Goal: Task Accomplishment & Management: Use online tool/utility

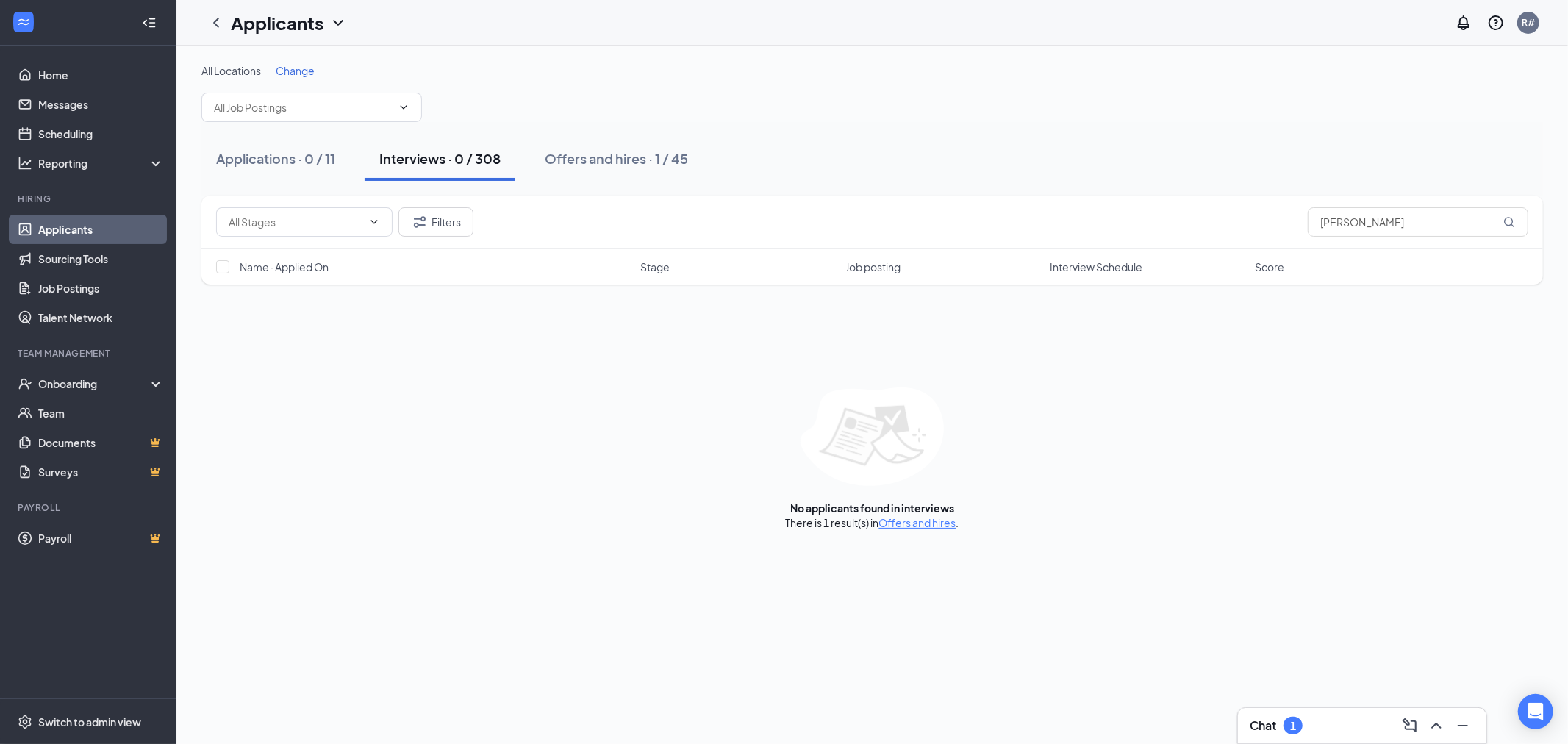
click at [457, 160] on div "Interviews · 0 / 308" at bounding box center [440, 158] width 121 height 19
click at [1435, 222] on input "[PERSON_NAME]" at bounding box center [1418, 222] width 220 height 29
drag, startPoint x: 1435, startPoint y: 222, endPoint x: 1270, endPoint y: 222, distance: 165.0
click at [1271, 222] on div "Filters [PERSON_NAME]" at bounding box center [873, 222] width 1313 height 29
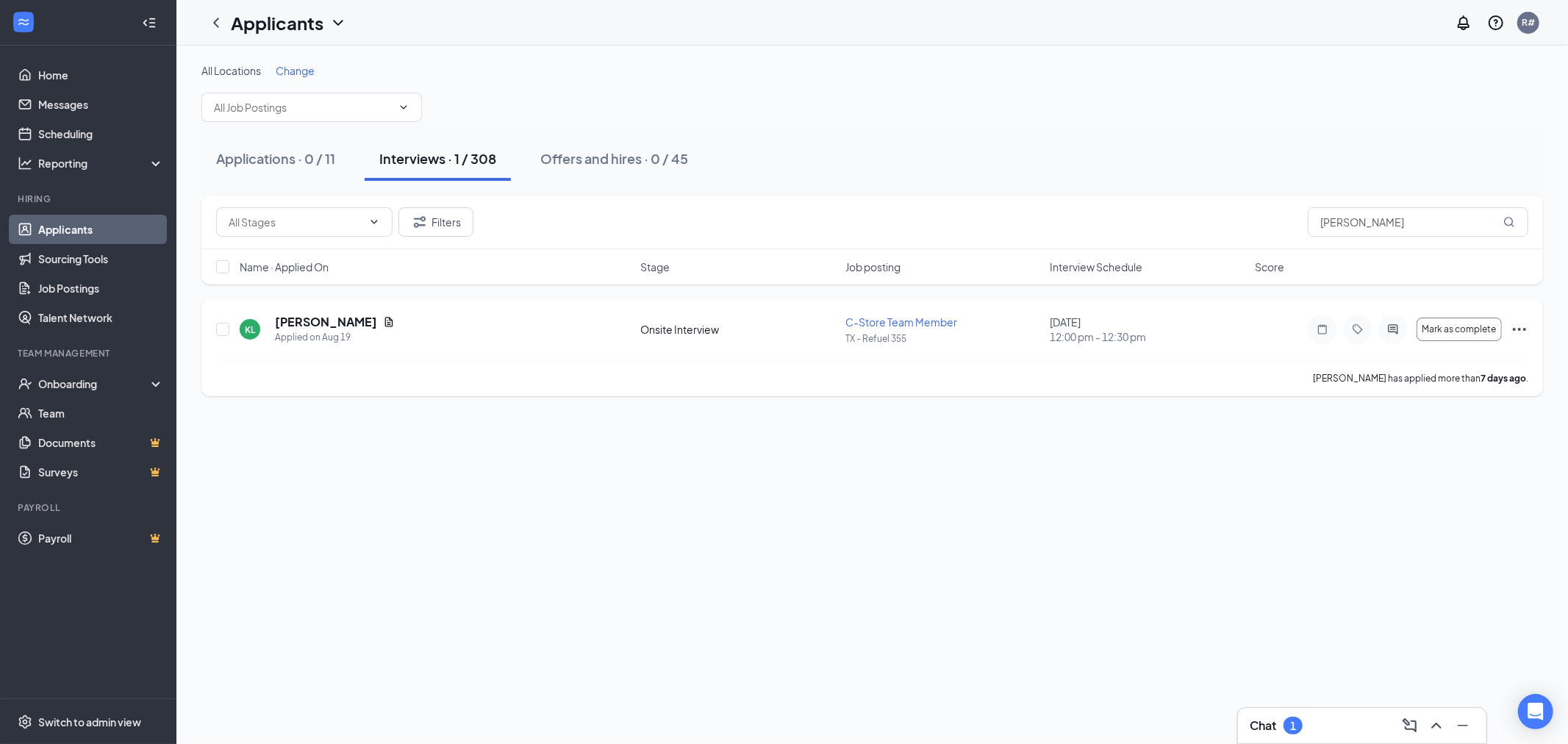
click at [1523, 330] on icon "Ellipses" at bounding box center [1519, 330] width 18 height 18
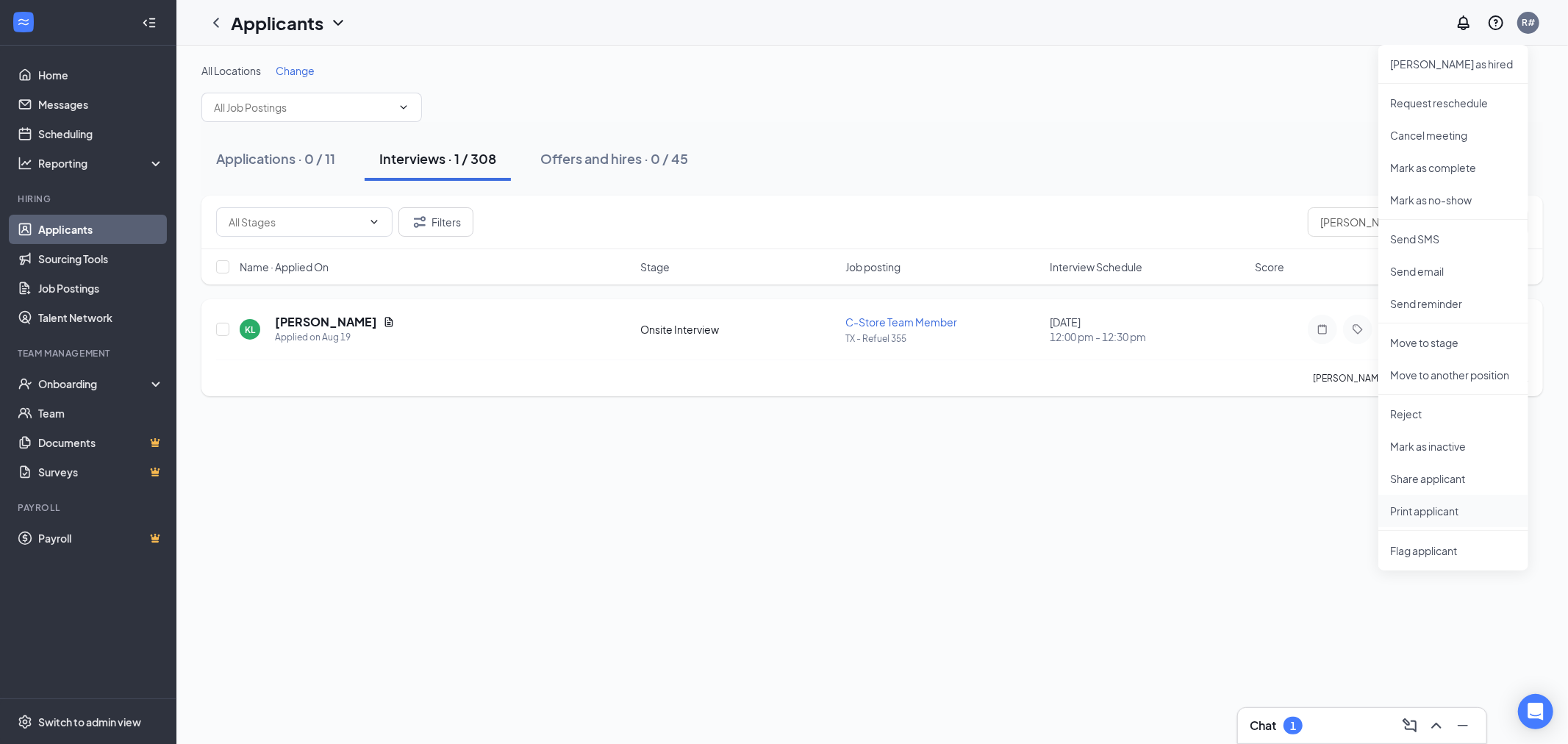
click at [1431, 512] on p "Print applicant" at bounding box center [1454, 510] width 127 height 15
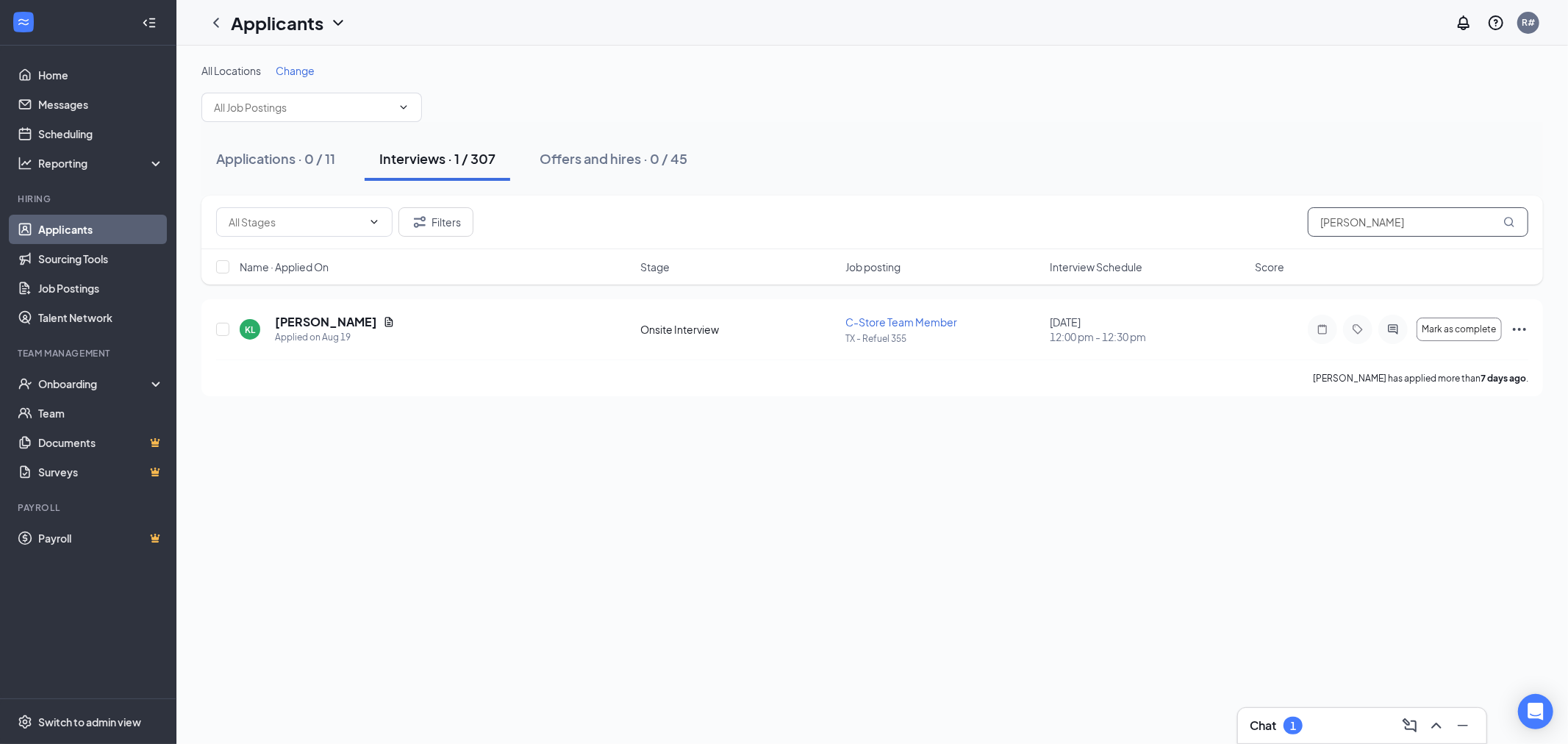
drag, startPoint x: 1372, startPoint y: 225, endPoint x: 1567, endPoint y: 333, distance: 222.9
click at [1191, 217] on div "Filters [PERSON_NAME]" at bounding box center [873, 222] width 1313 height 29
type input "[PERSON_NAME]"
click at [1519, 439] on icon "Ellipses" at bounding box center [1519, 441] width 18 height 18
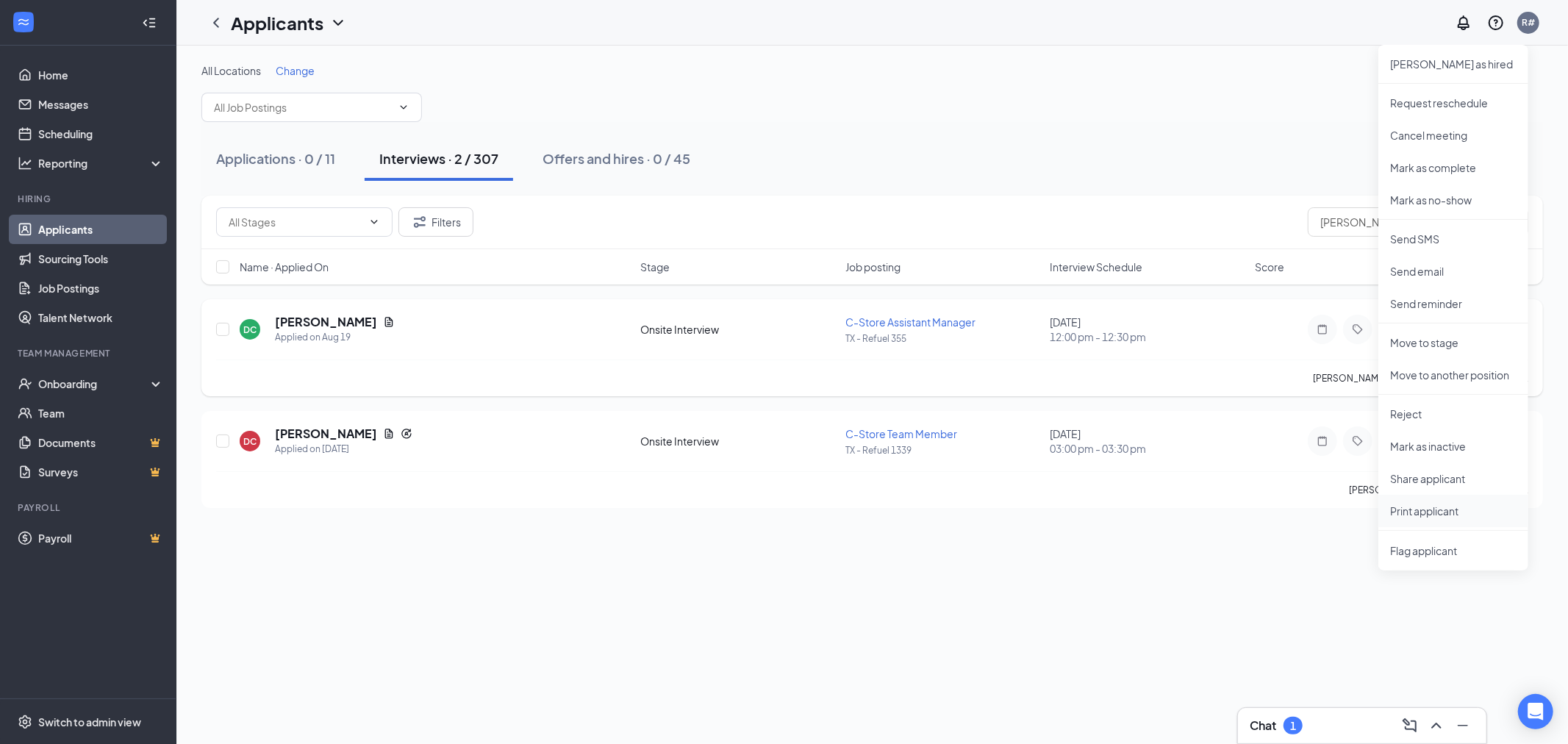
click at [1444, 510] on p "Print applicant" at bounding box center [1454, 510] width 127 height 15
